Goal: Transaction & Acquisition: Download file/media

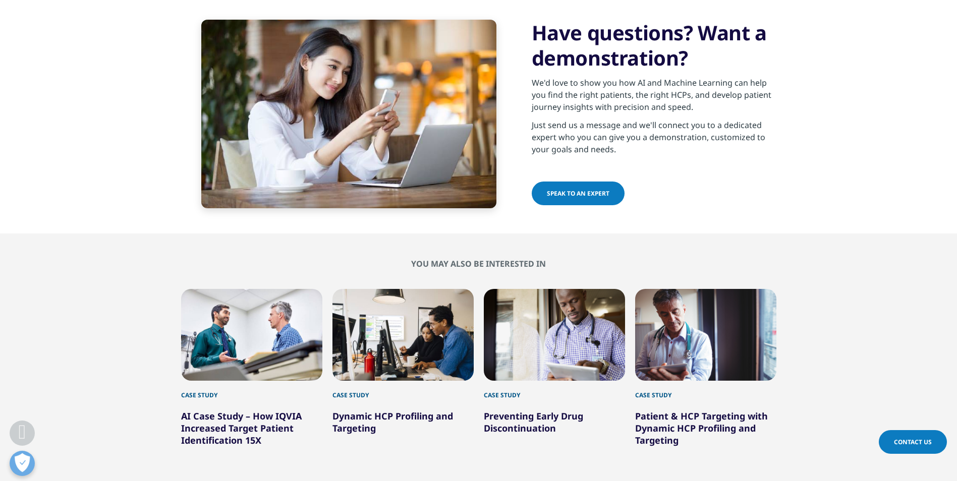
drag, startPoint x: 544, startPoint y: 305, endPoint x: 530, endPoint y: 430, distance: 125.3
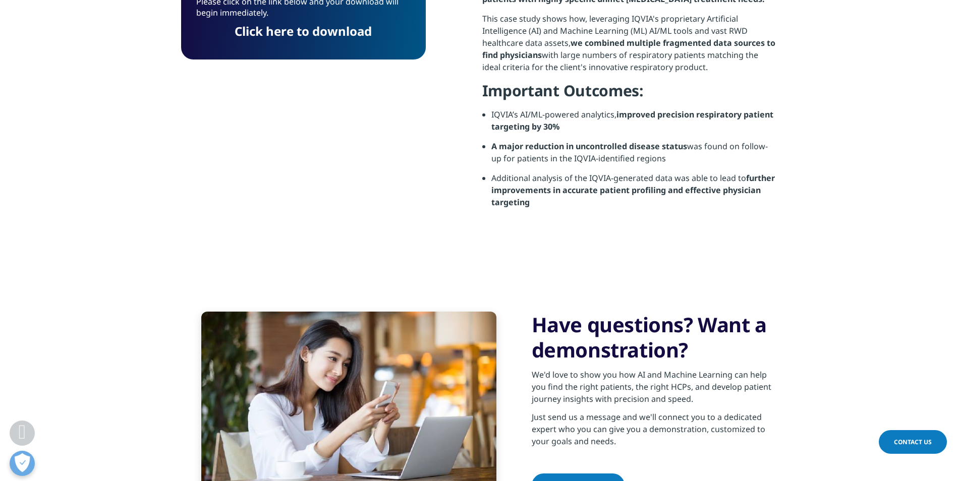
scroll to position [454, 0]
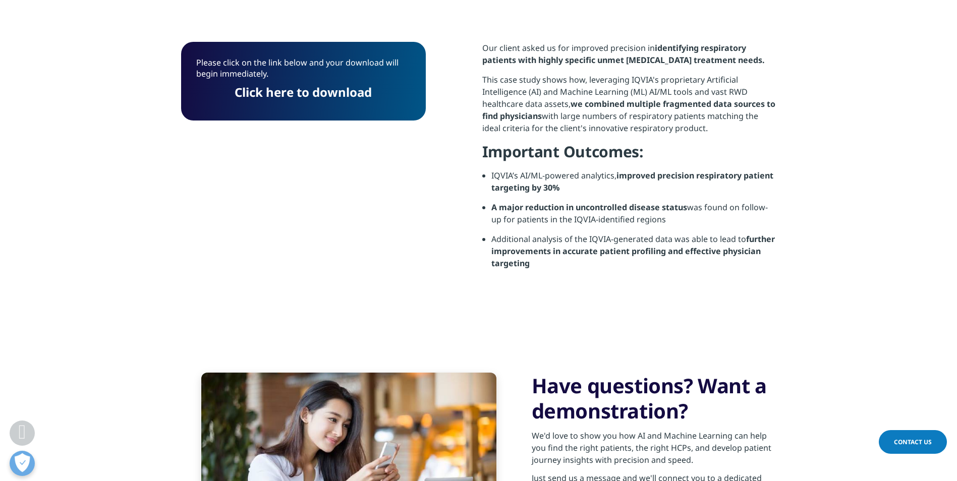
click at [635, 284] on section "Our client asked us for improved precision in identifying respiratory patients …" at bounding box center [629, 172] width 294 height 260
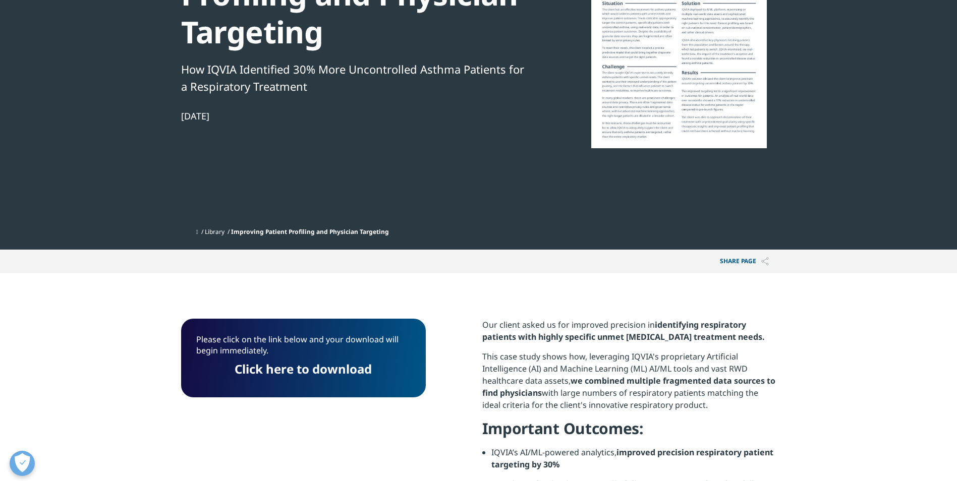
scroll to position [0, 0]
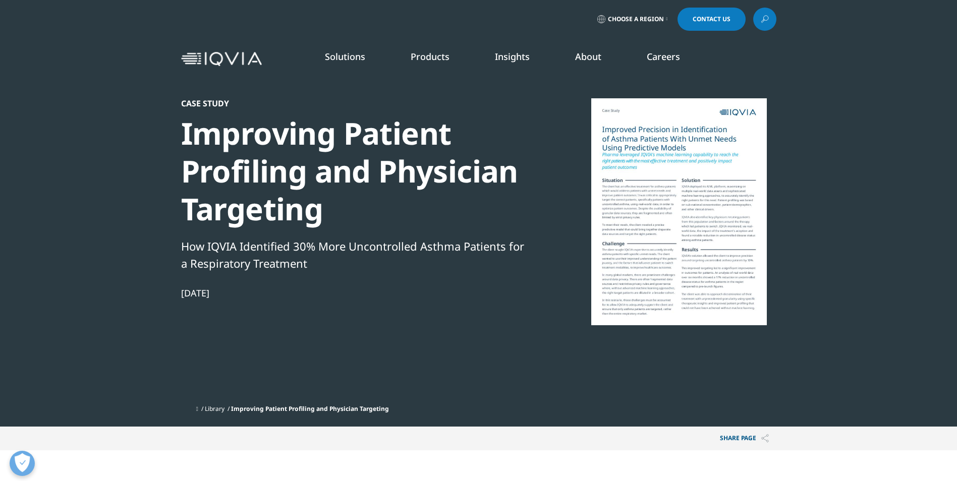
drag, startPoint x: 636, startPoint y: 352, endPoint x: 626, endPoint y: 246, distance: 106.4
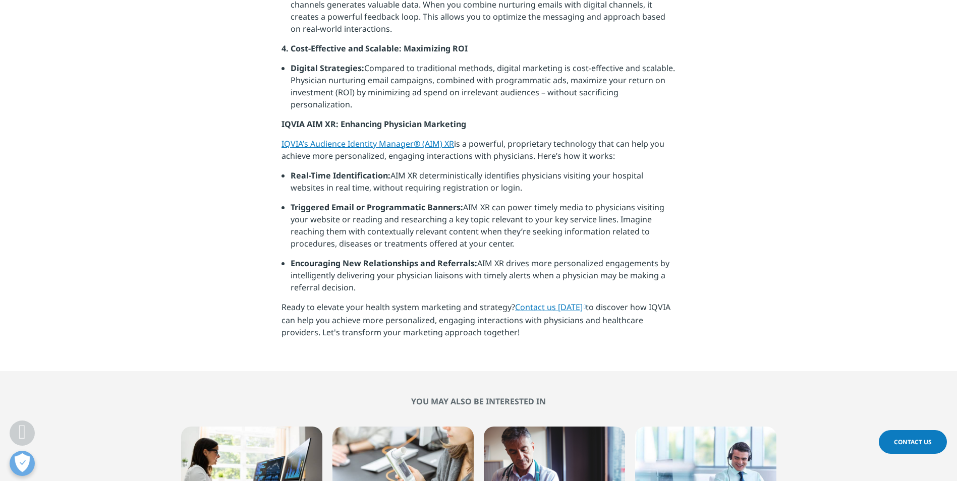
drag, startPoint x: 555, startPoint y: 310, endPoint x: 538, endPoint y: 393, distance: 85.0
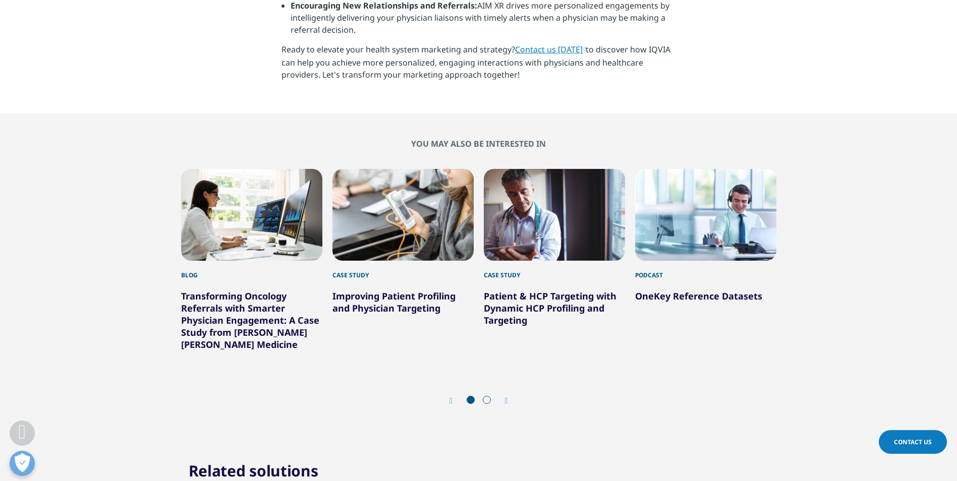
scroll to position [1059, 0]
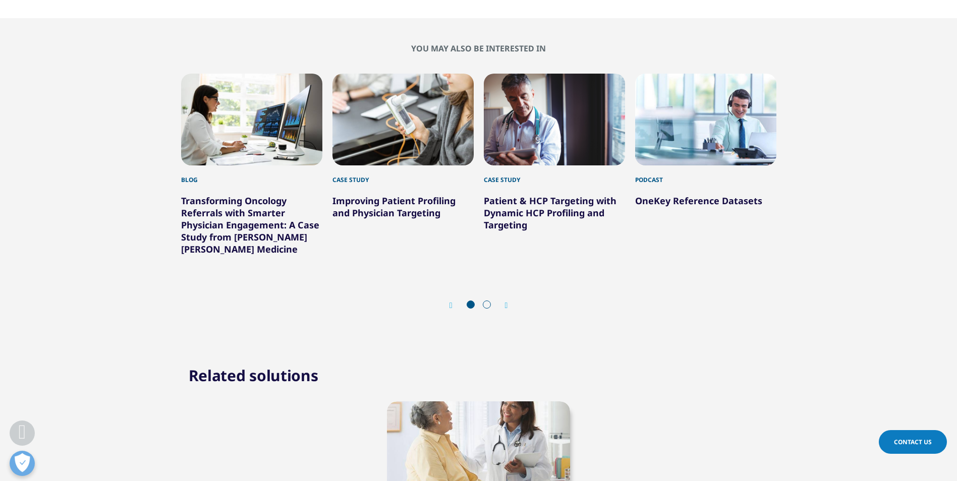
click at [487, 308] on span at bounding box center [487, 305] width 8 height 8
click at [486, 301] on span at bounding box center [487, 305] width 8 height 8
click at [503, 309] on div "Next" at bounding box center [501, 306] width 13 height 10
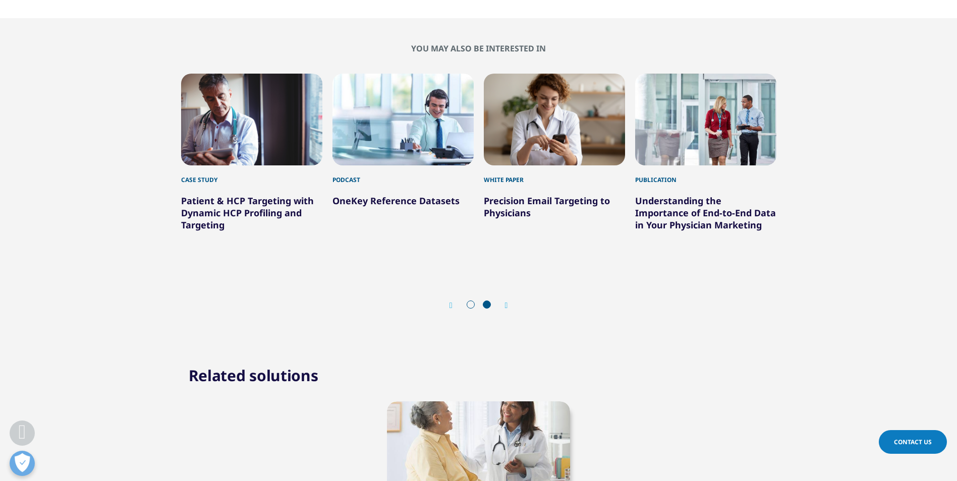
click at [520, 200] on link "Precision Email Targeting to Physicians" at bounding box center [547, 207] width 126 height 24
click at [517, 203] on link "Precision Email Targeting to Physicians" at bounding box center [547, 207] width 126 height 24
click at [545, 95] on div "5 / 6" at bounding box center [554, 120] width 141 height 92
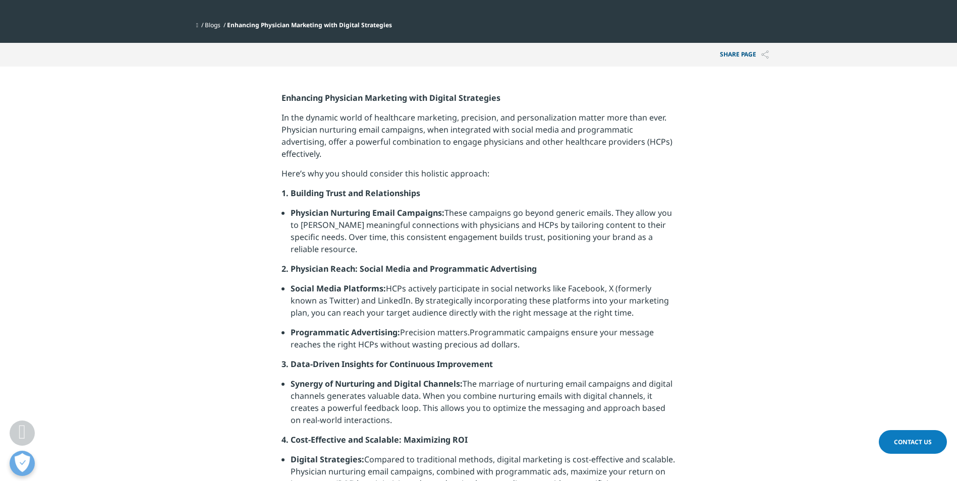
scroll to position [0, 0]
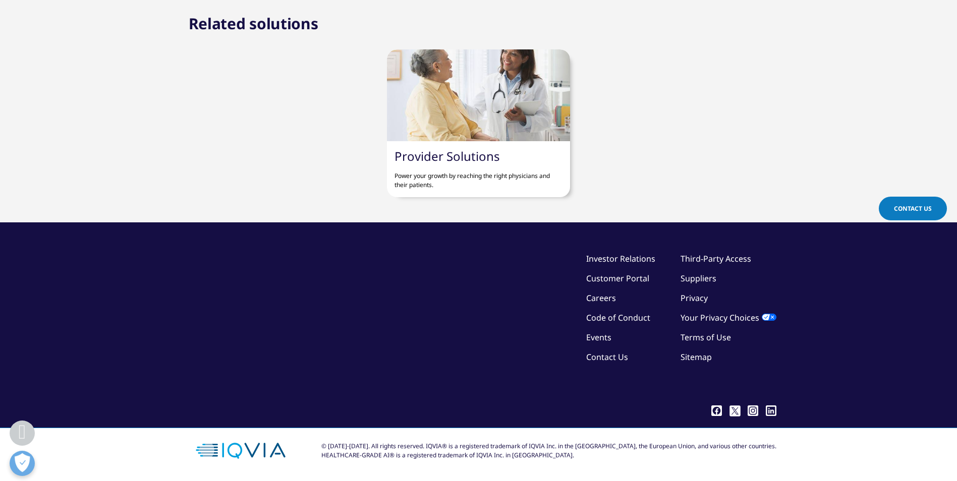
drag, startPoint x: 490, startPoint y: 269, endPoint x: 500, endPoint y: 453, distance: 184.4
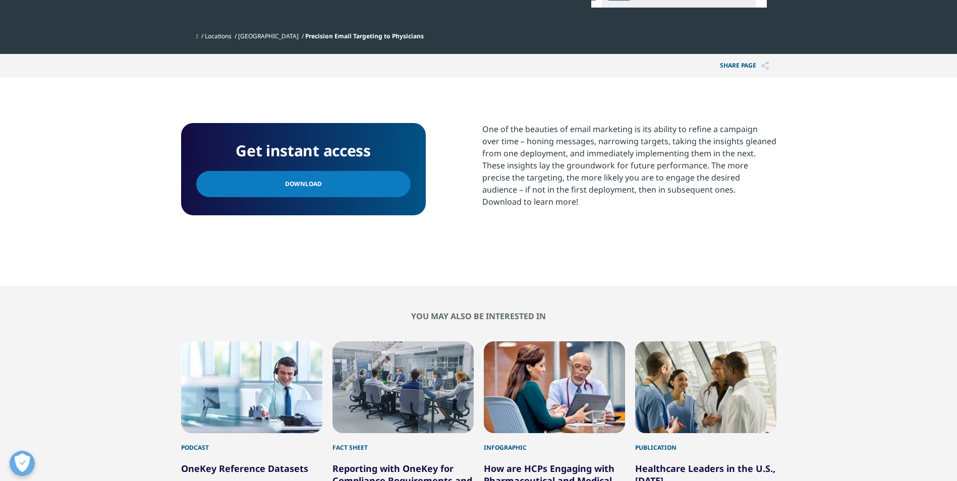
scroll to position [353, 0]
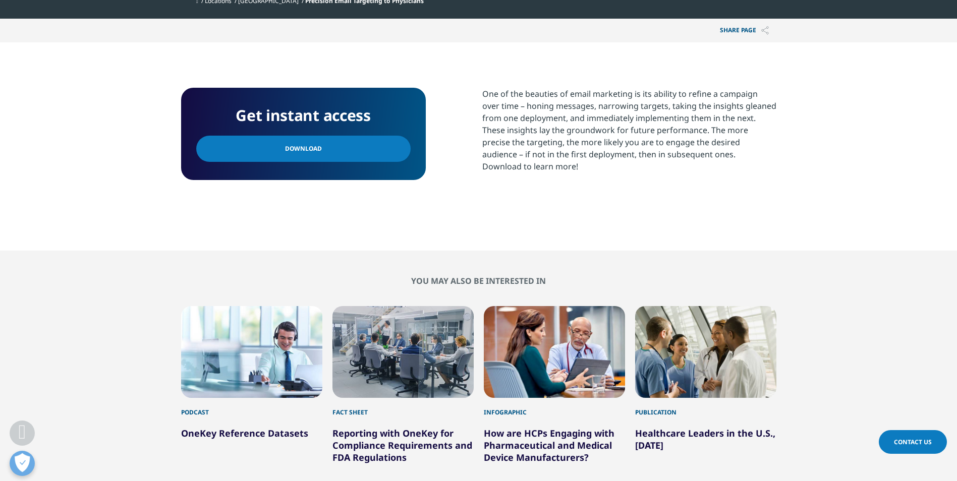
click at [366, 153] on link "Download" at bounding box center [303, 149] width 214 height 26
